Goal: Task Accomplishment & Management: Use online tool/utility

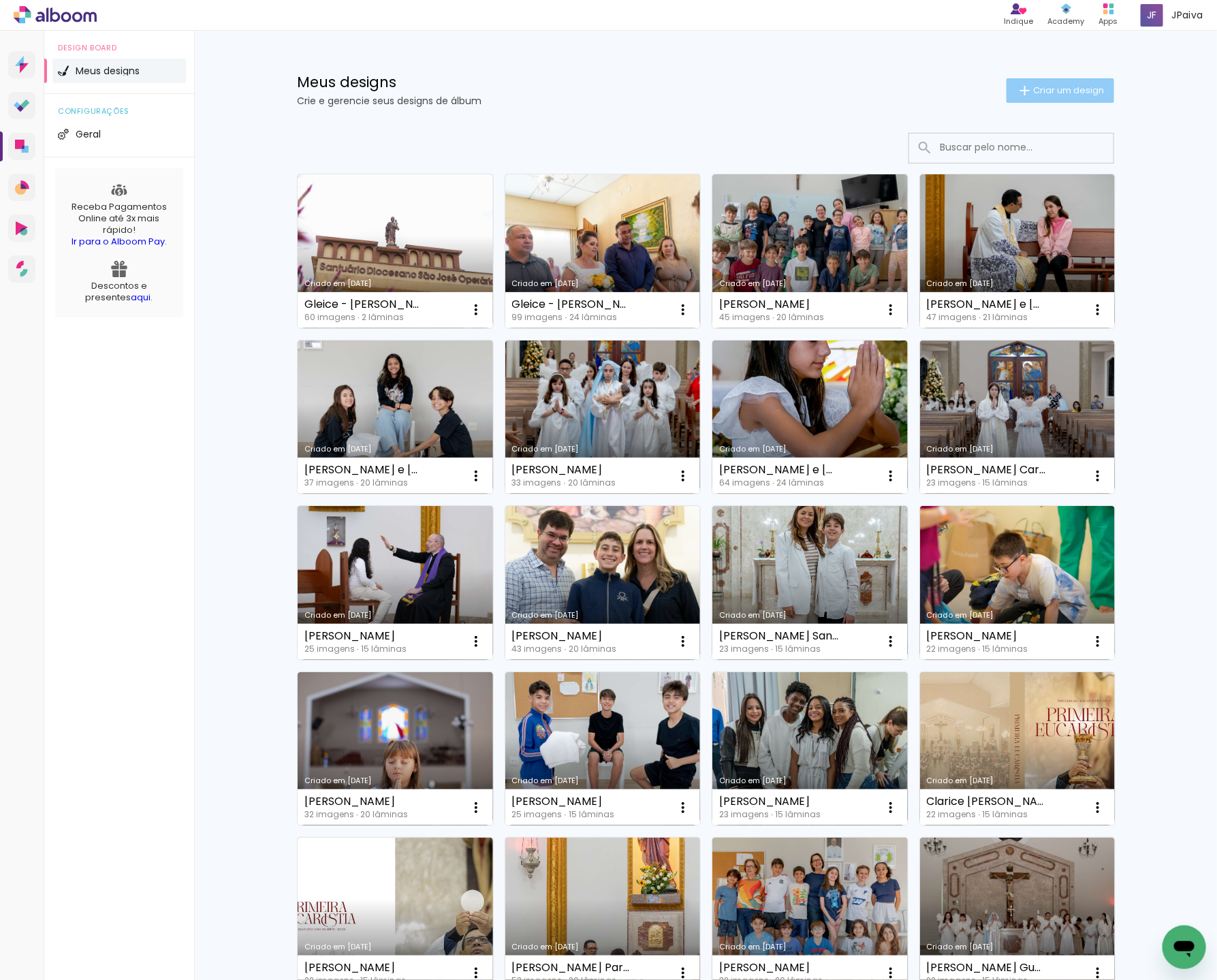
click at [1074, 89] on span "Criar um design" at bounding box center [1069, 90] width 71 height 9
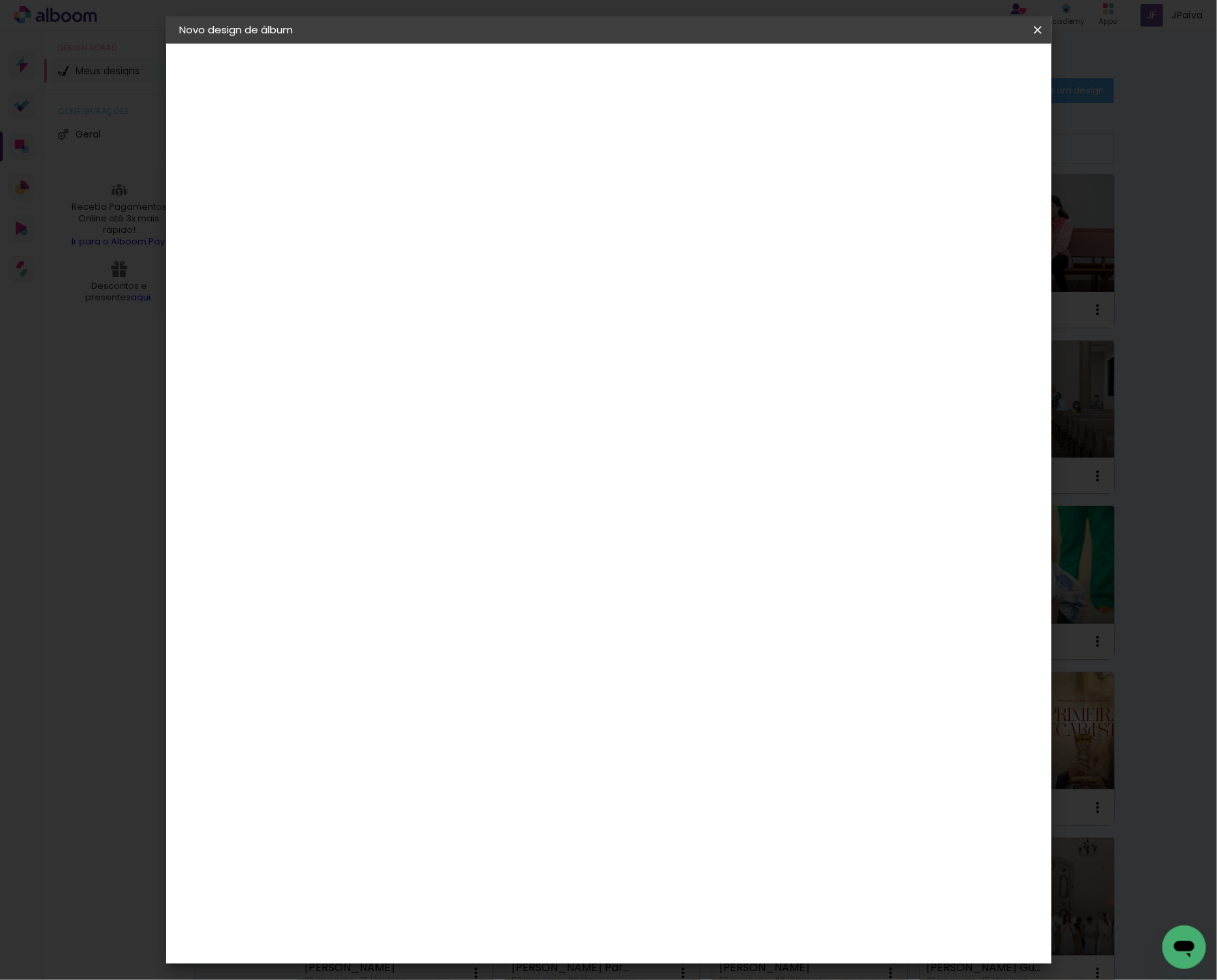
click at [0, 0] on div at bounding box center [0, 0] width 0 height 0
click at [402, 188] on input at bounding box center [402, 183] width 0 height 21
type input "[PERSON_NAME] [PERSON_NAME]"
type paper-input "[PERSON_NAME] [PERSON_NAME]"
click at [542, 62] on paper-button "Avançar" at bounding box center [509, 72] width 67 height 23
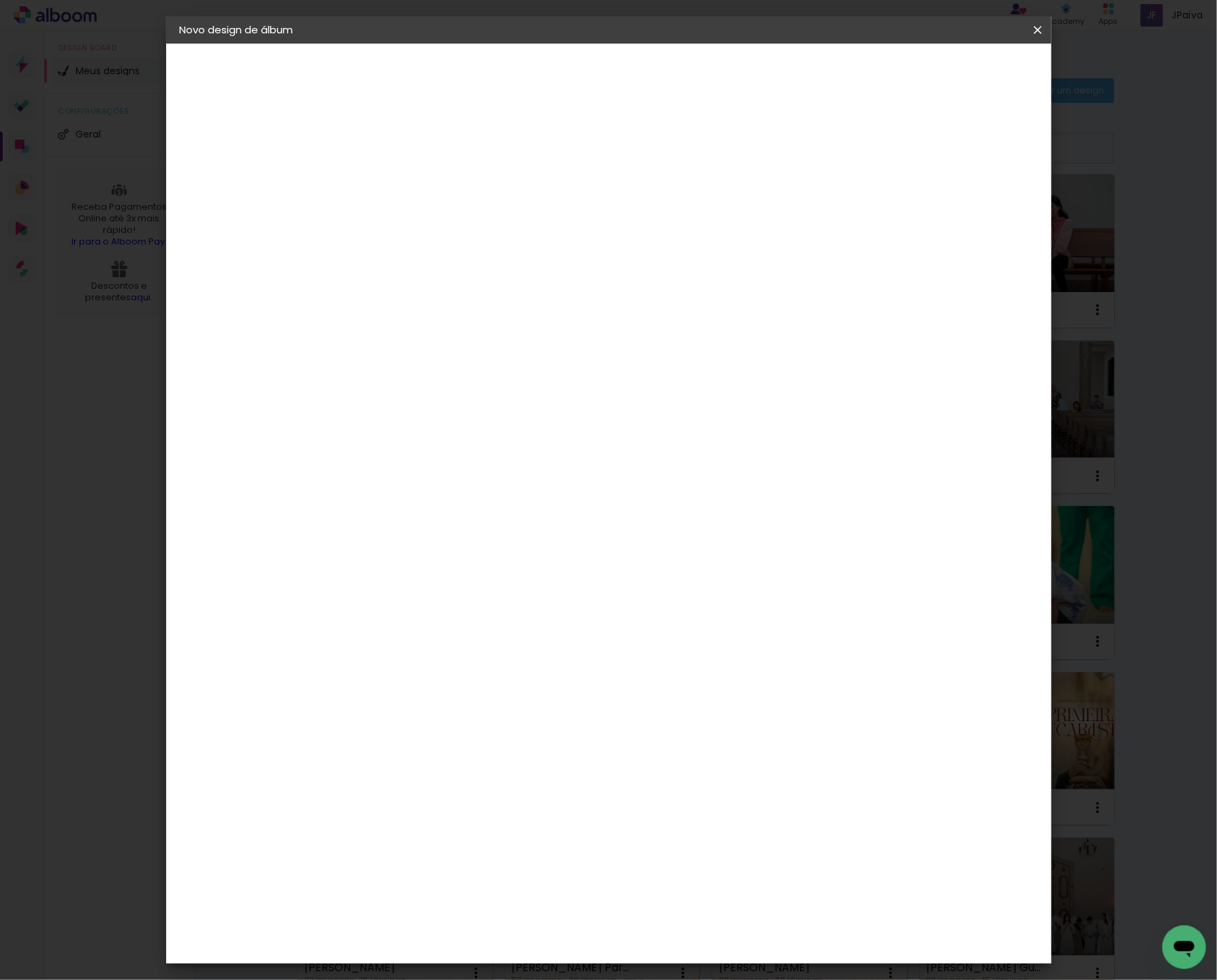
scroll to position [959, 0]
click at [426, 784] on div "Go image" at bounding box center [409, 794] width 34 height 22
click at [657, 62] on paper-button "Avançar" at bounding box center [624, 72] width 67 height 23
click at [456, 227] on input "text" at bounding box center [428, 237] width 53 height 21
click at [0, 0] on slot "Fastbook 400g" at bounding box center [0, 0] width 0 height 0
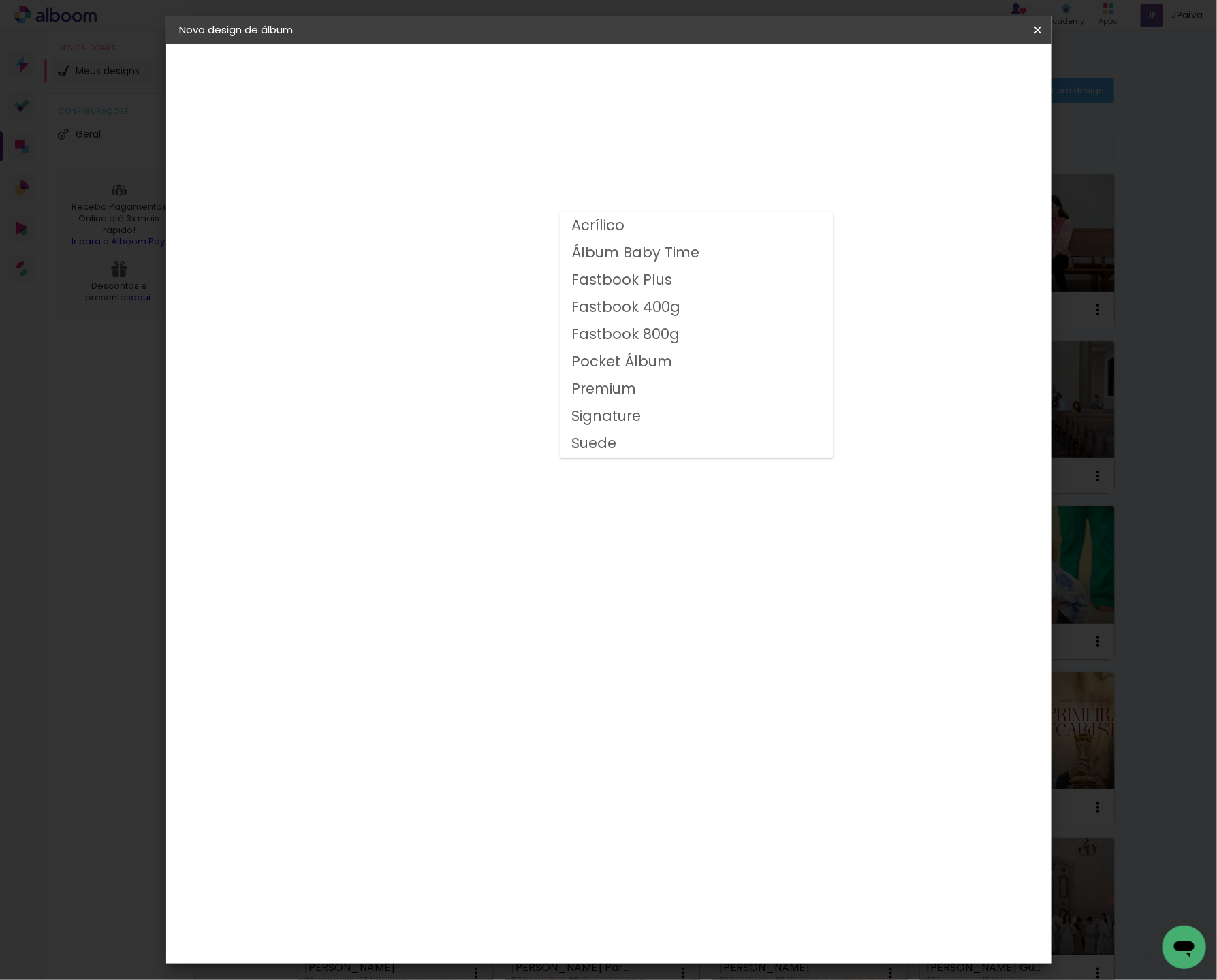
type input "Fastbook 400g"
click at [495, 592] on span "15 × 15" at bounding box center [462, 610] width 63 height 36
click at [0, 0] on slot "Avançar" at bounding box center [0, 0] width 0 height 0
click at [989, 57] on header "Revisão Verifique as configurações do seu álbum. Voltar Iniciar design" at bounding box center [670, 78] width 654 height 70
click at [977, 62] on paper-button "Iniciar design" at bounding box center [932, 72] width 89 height 23
